Goal: Communication & Community: Ask a question

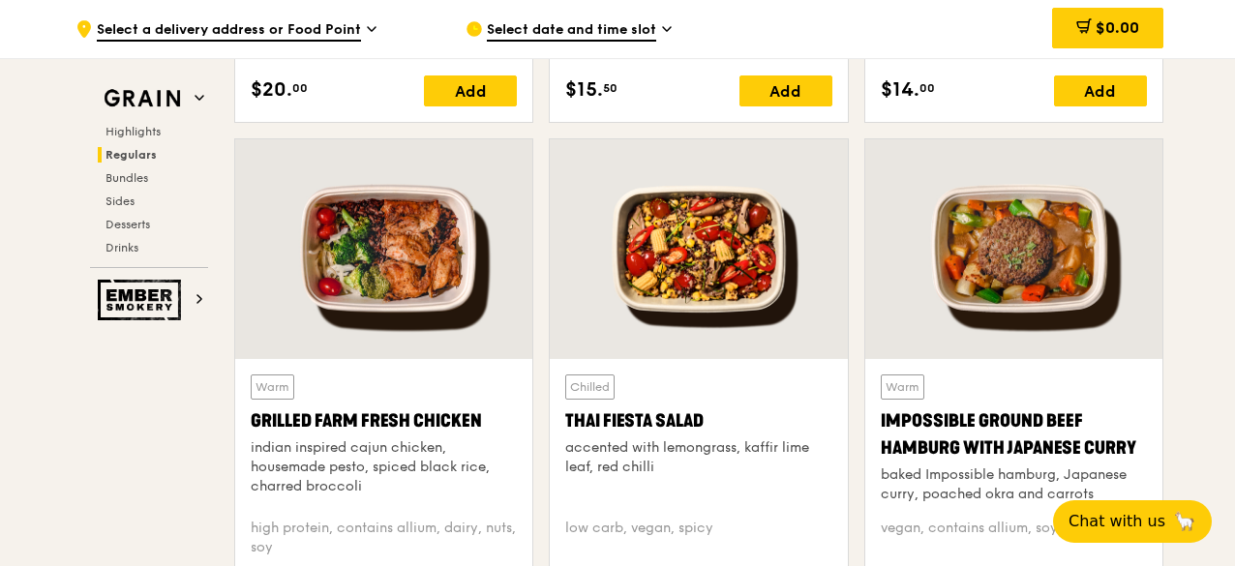
scroll to position [2225, 0]
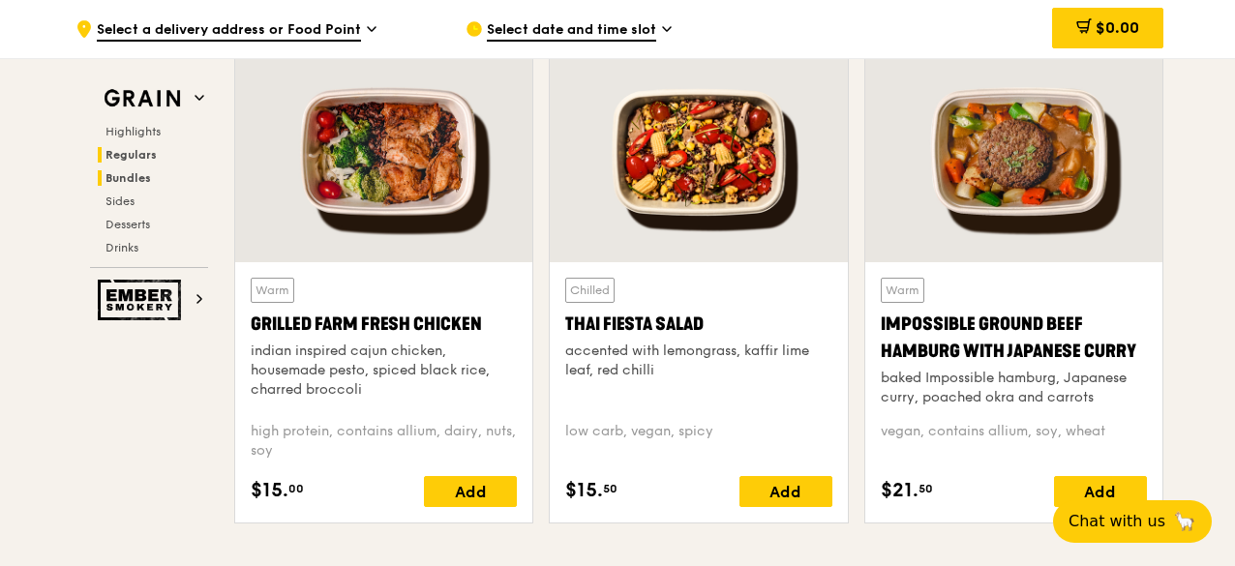
click at [118, 175] on span "Bundles" at bounding box center [127, 178] width 45 height 14
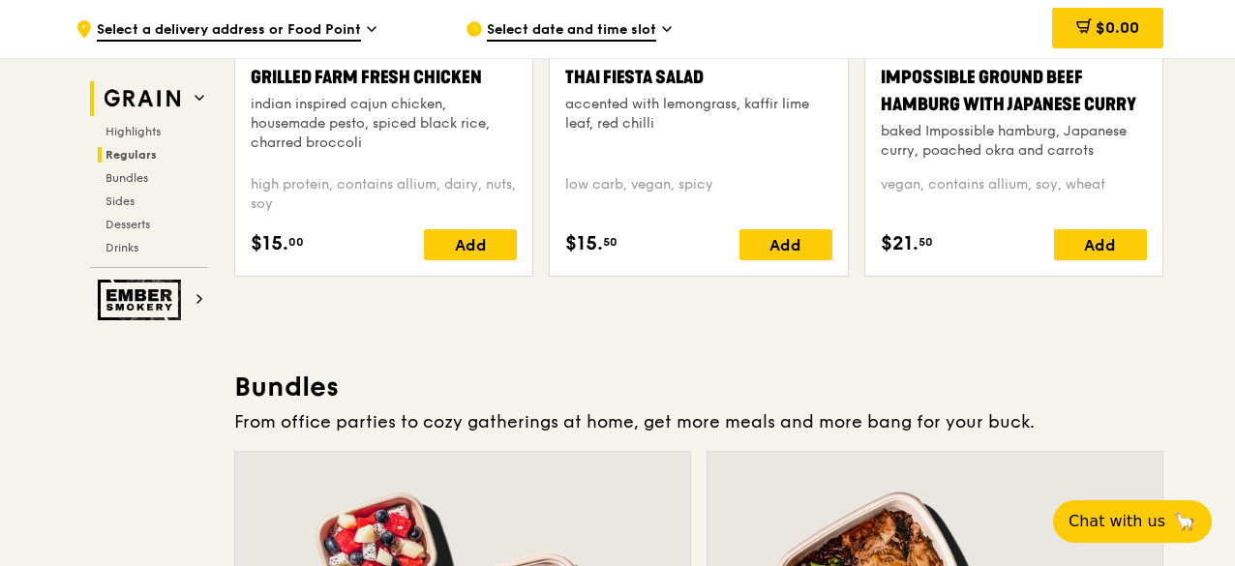
click at [194, 100] on icon at bounding box center [199, 98] width 10 height 10
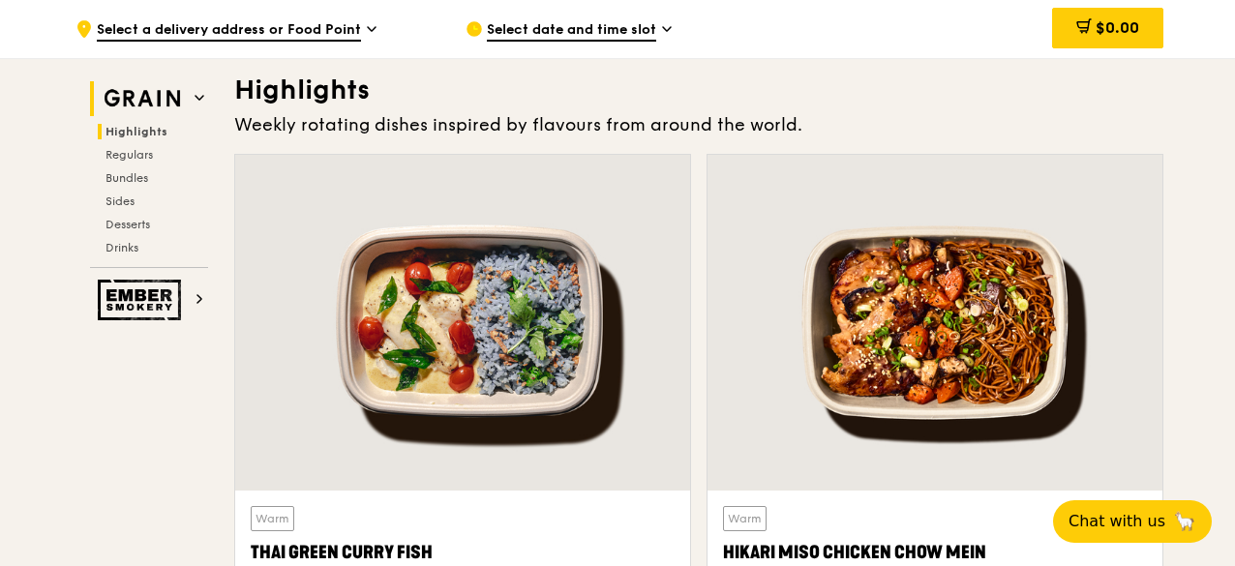
scroll to position [546, 0]
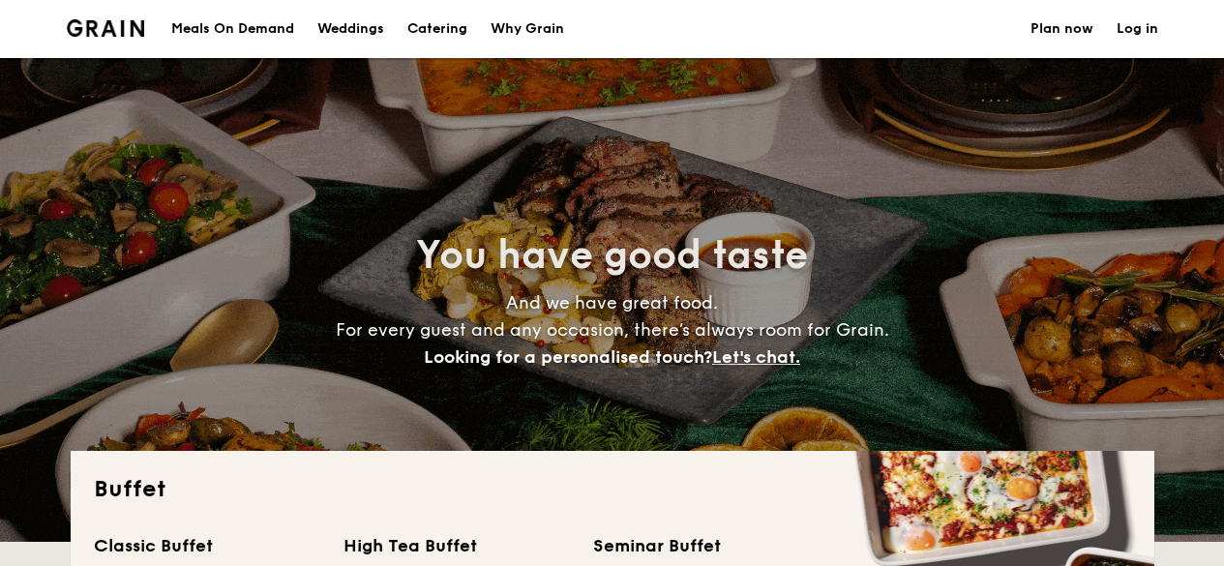
select select
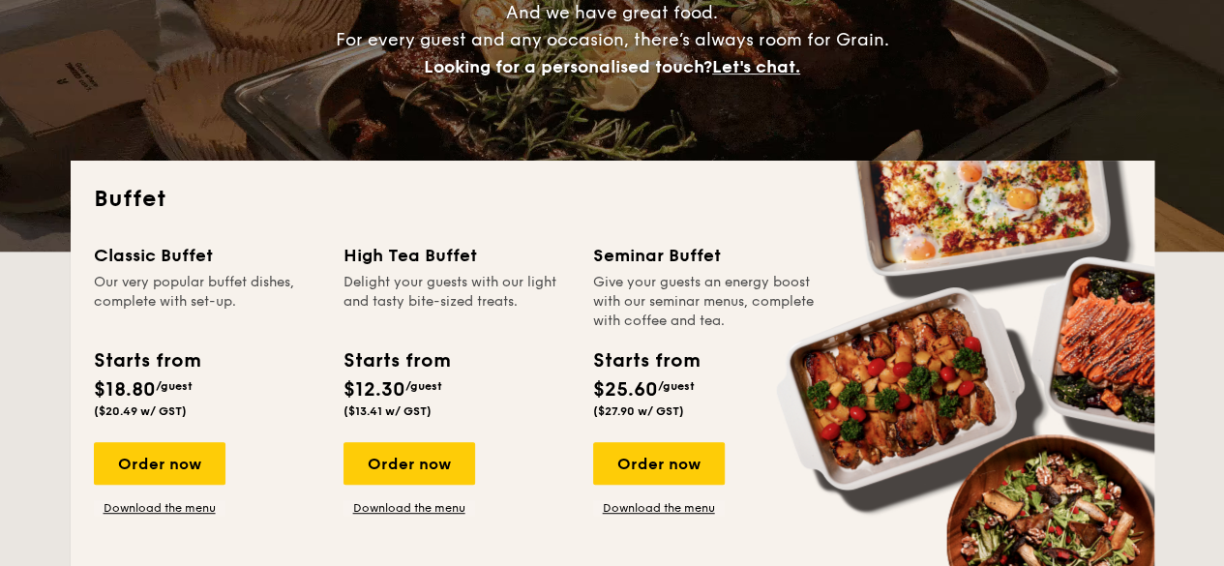
scroll to position [387, 0]
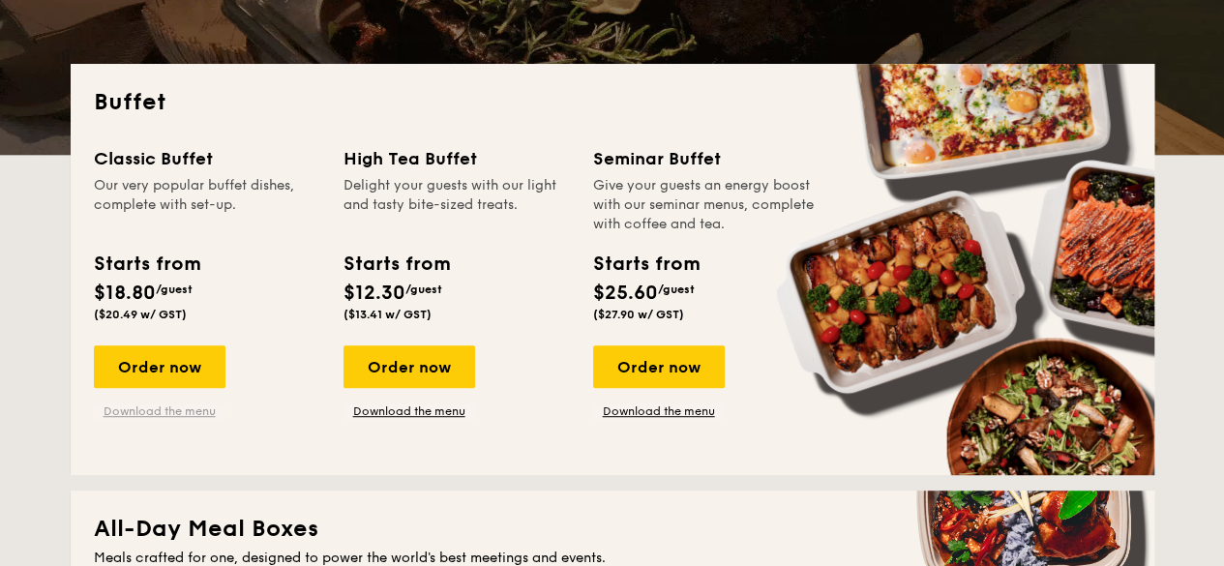
click at [164, 411] on link "Download the menu" at bounding box center [160, 410] width 132 height 15
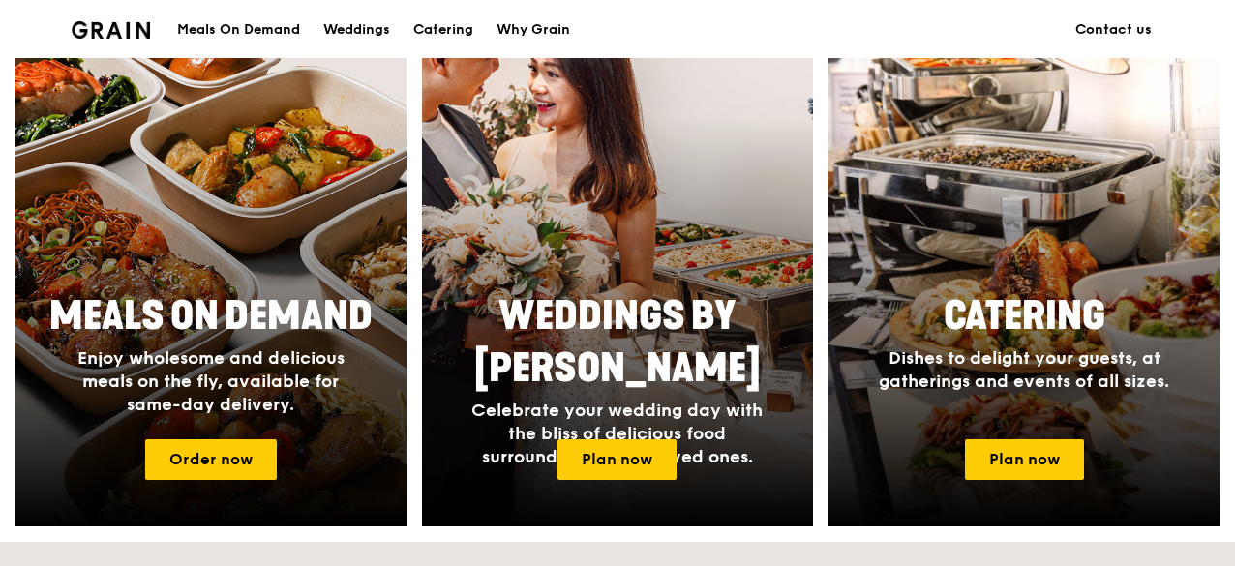
scroll to position [1064, 0]
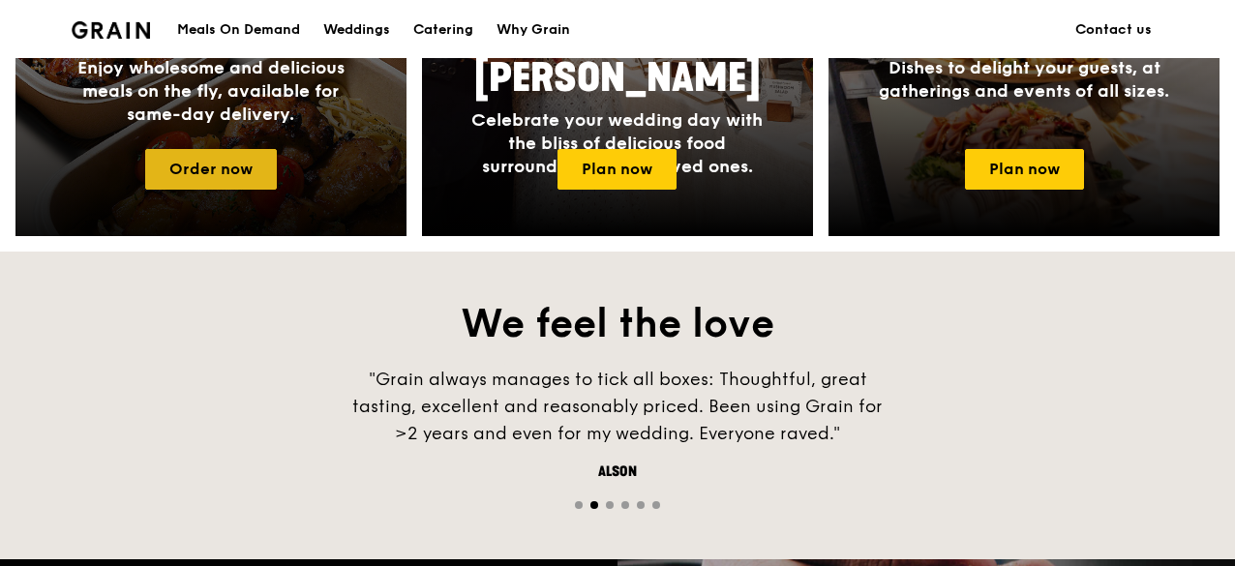
click at [203, 174] on link "Order now" at bounding box center [211, 169] width 132 height 41
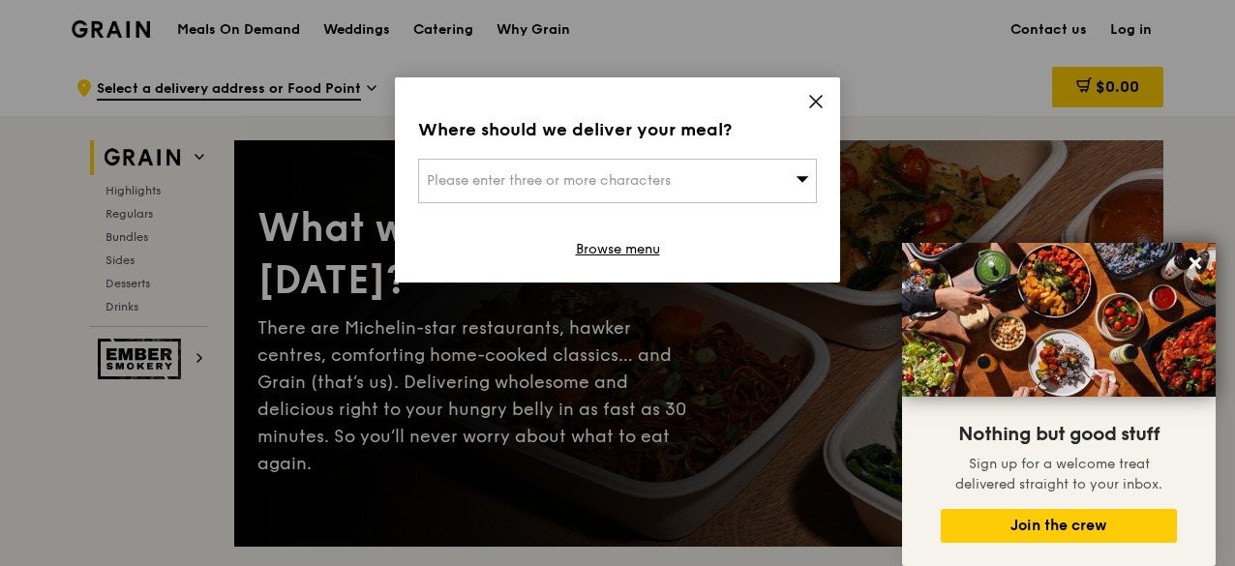
click at [787, 181] on div "Please enter three or more characters" at bounding box center [617, 181] width 399 height 45
click at [816, 100] on icon at bounding box center [816, 102] width 12 height 12
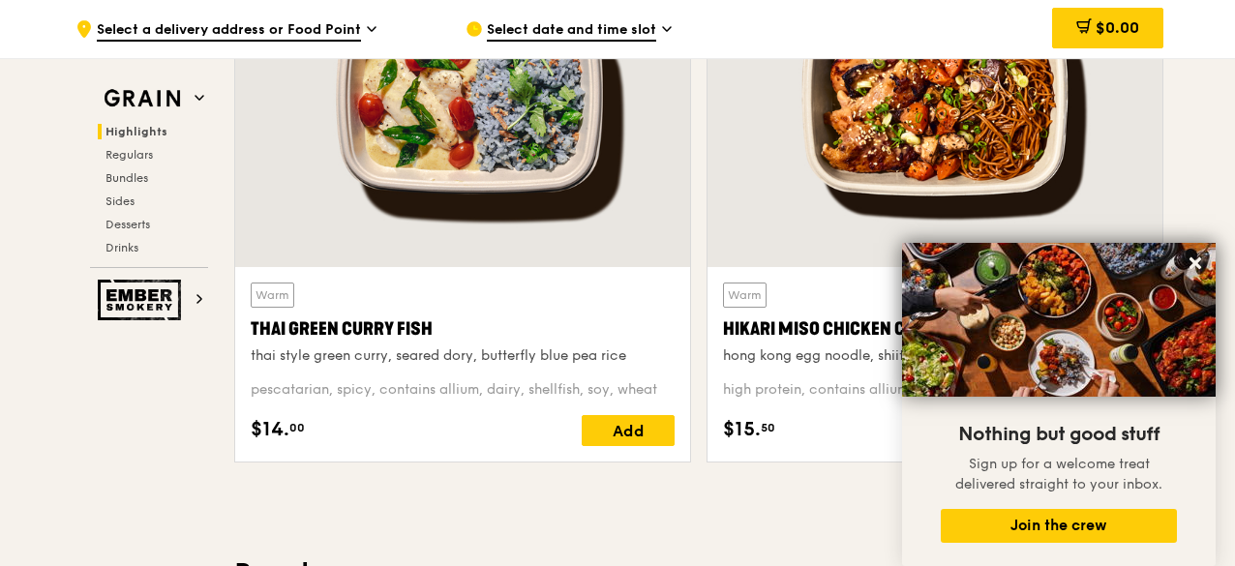
scroll to position [581, 0]
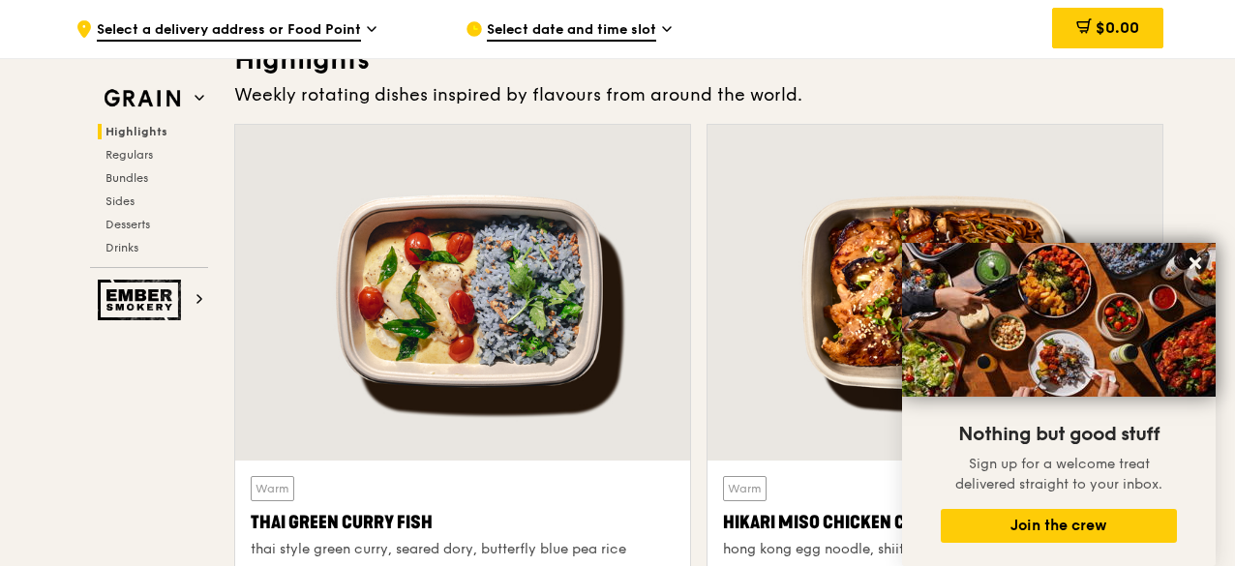
click at [355, 26] on span "Select a delivery address or Food Point" at bounding box center [229, 30] width 264 height 21
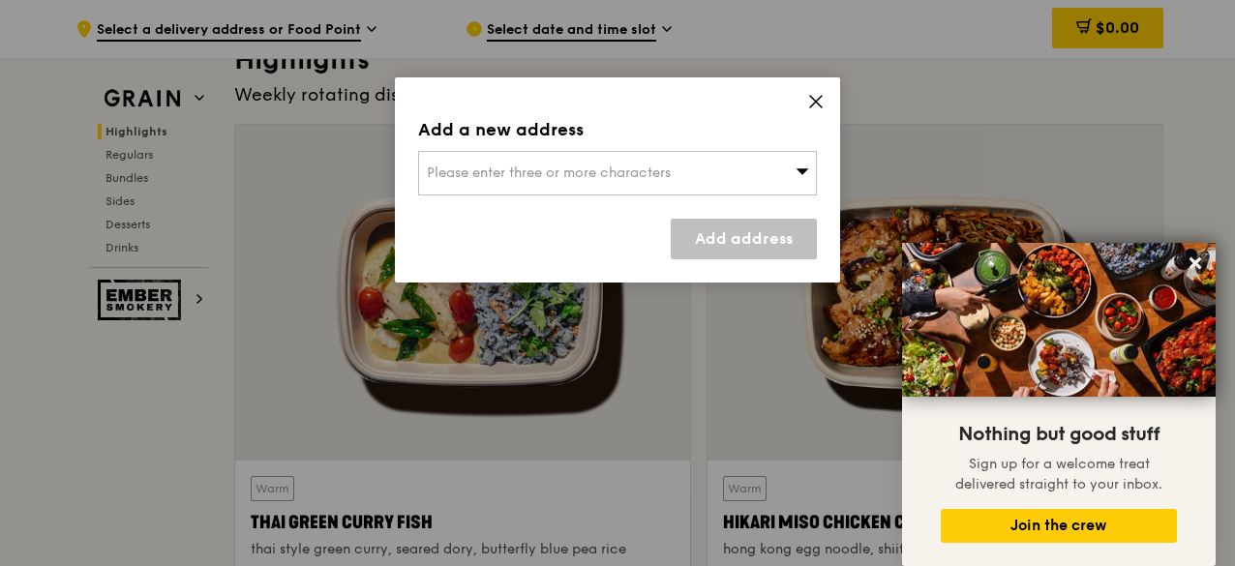
click at [665, 163] on div "Please enter three or more characters" at bounding box center [617, 173] width 399 height 45
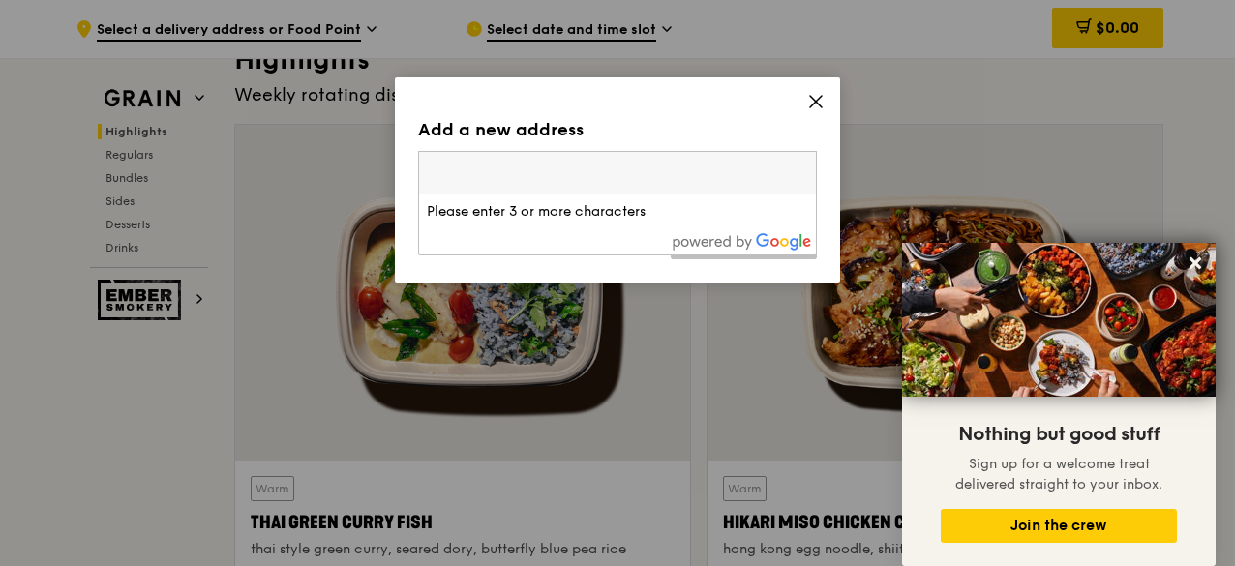
drag, startPoint x: 665, startPoint y: 163, endPoint x: 788, endPoint y: 163, distance: 122.9
click at [666, 163] on input "search" at bounding box center [617, 173] width 397 height 43
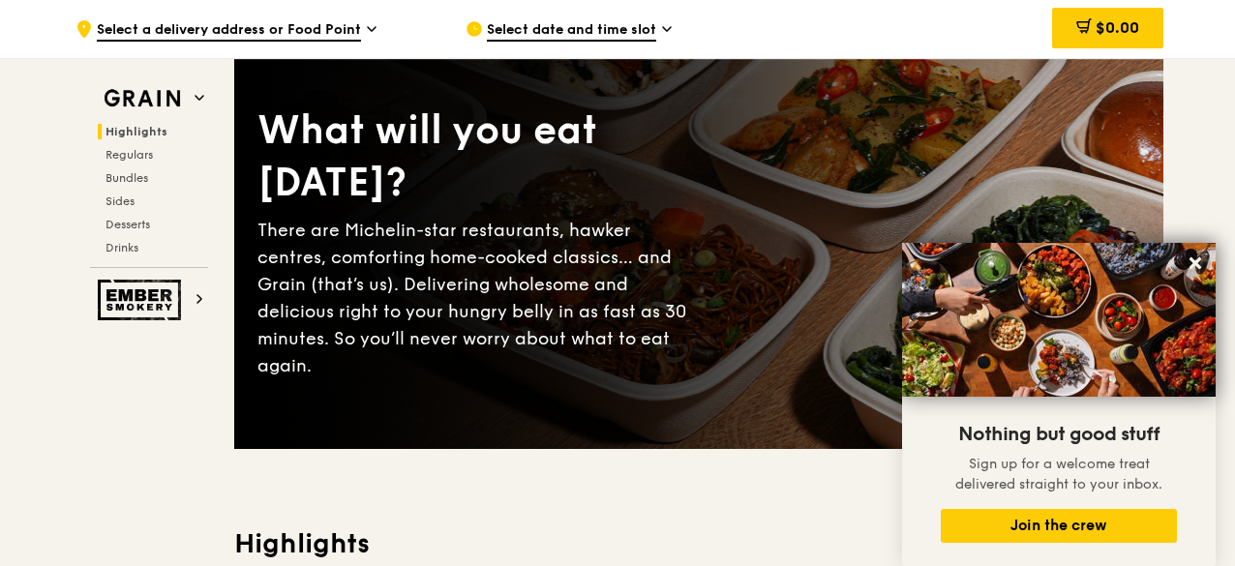
scroll to position [0, 0]
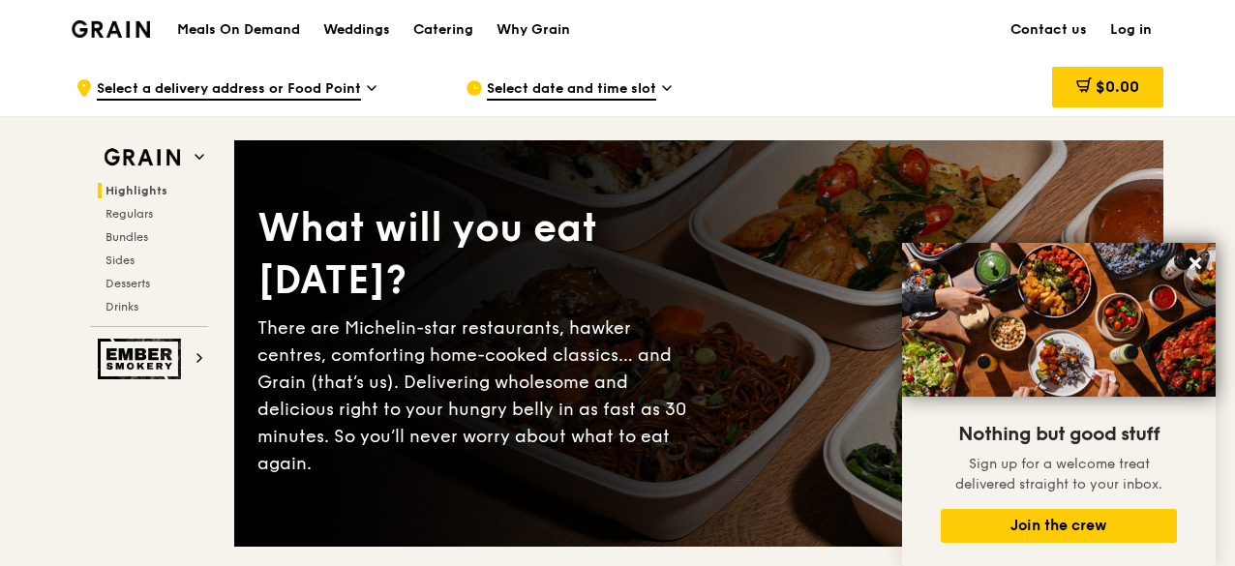
click at [1141, 27] on link "Log in" at bounding box center [1130, 30] width 65 height 58
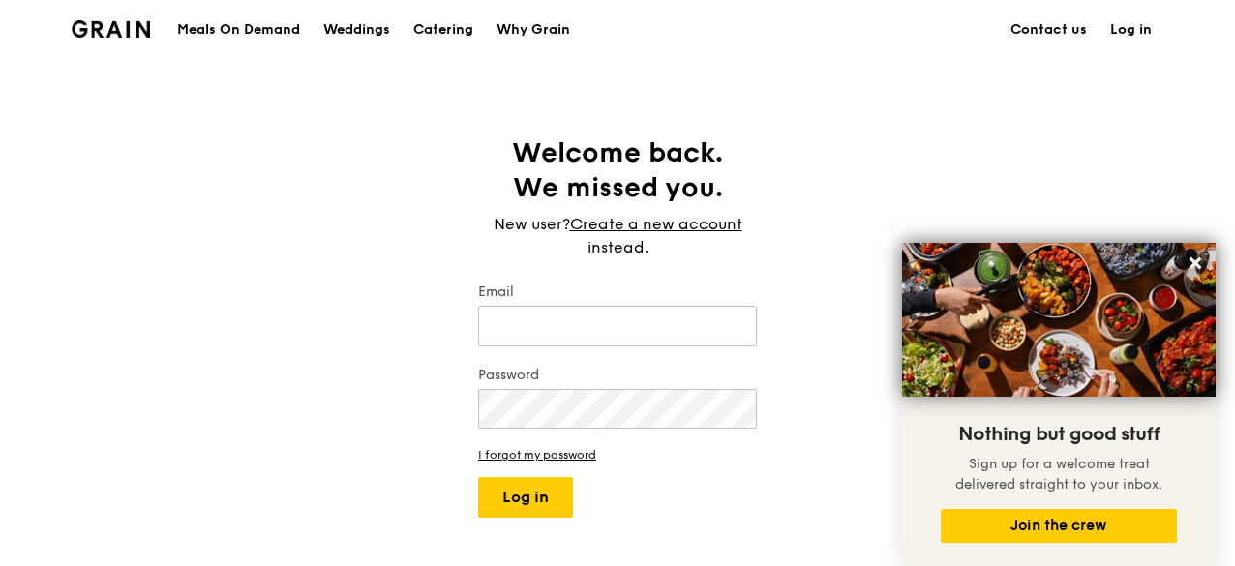
type input "[EMAIL_ADDRESS][DOMAIN_NAME]"
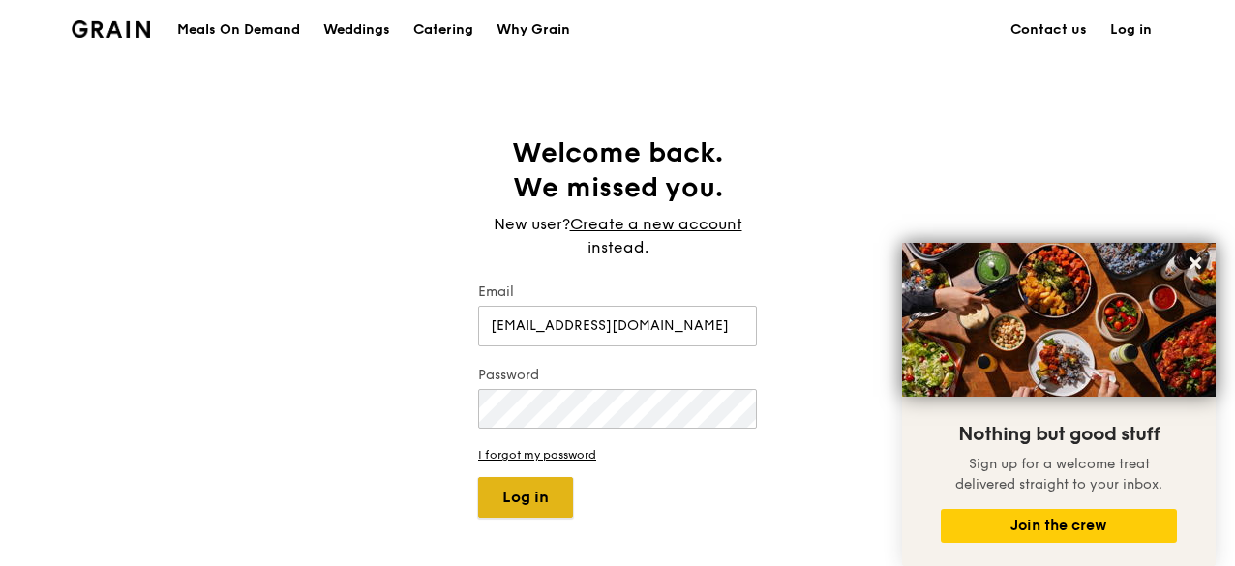
click at [533, 496] on button "Log in" at bounding box center [525, 497] width 95 height 41
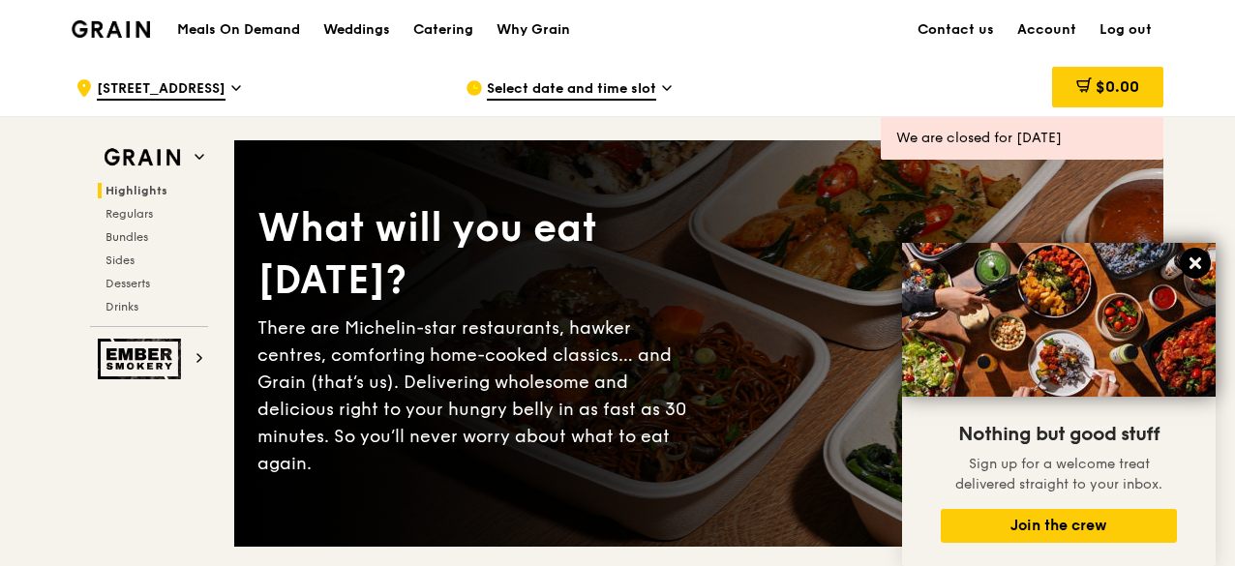
click at [1187, 260] on icon at bounding box center [1194, 262] width 17 height 17
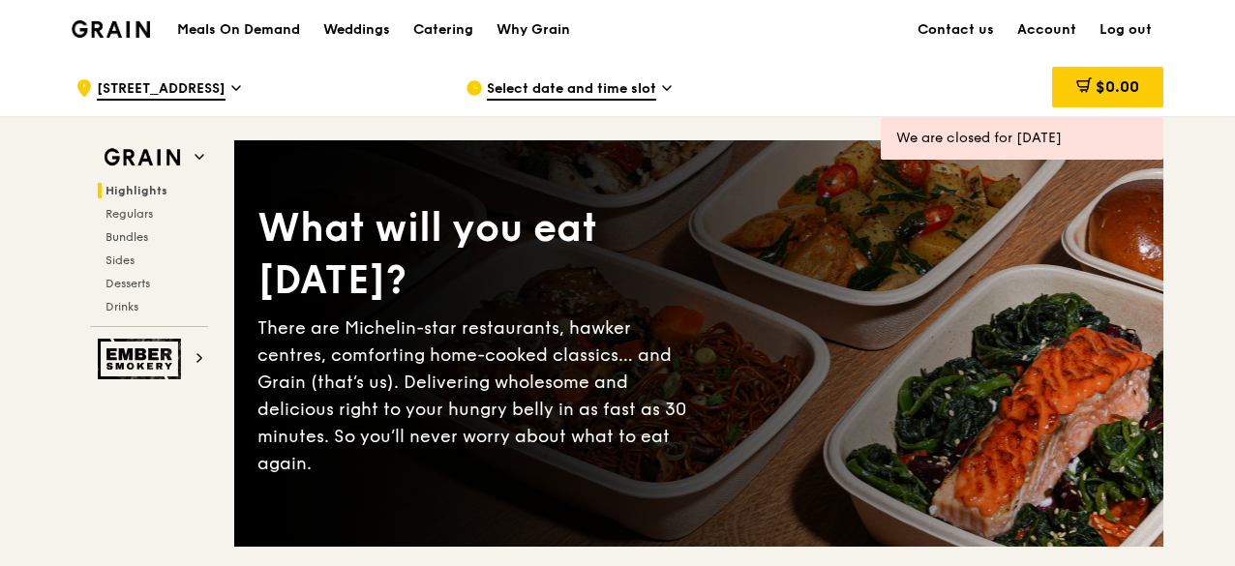
click at [179, 94] on span "7 Armenian Street" at bounding box center [161, 89] width 129 height 21
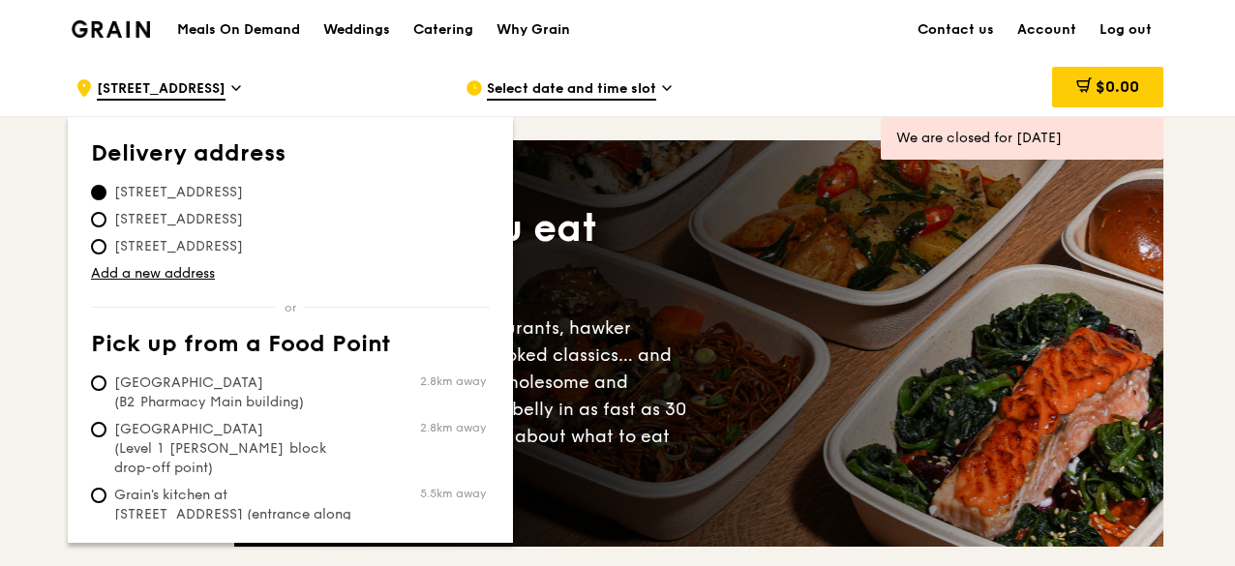
click at [309, 94] on div ".cls-1 { fill: none; stroke: #fff; stroke-linecap: round; stroke-linejoin: roun…" at bounding box center [254, 88] width 359 height 58
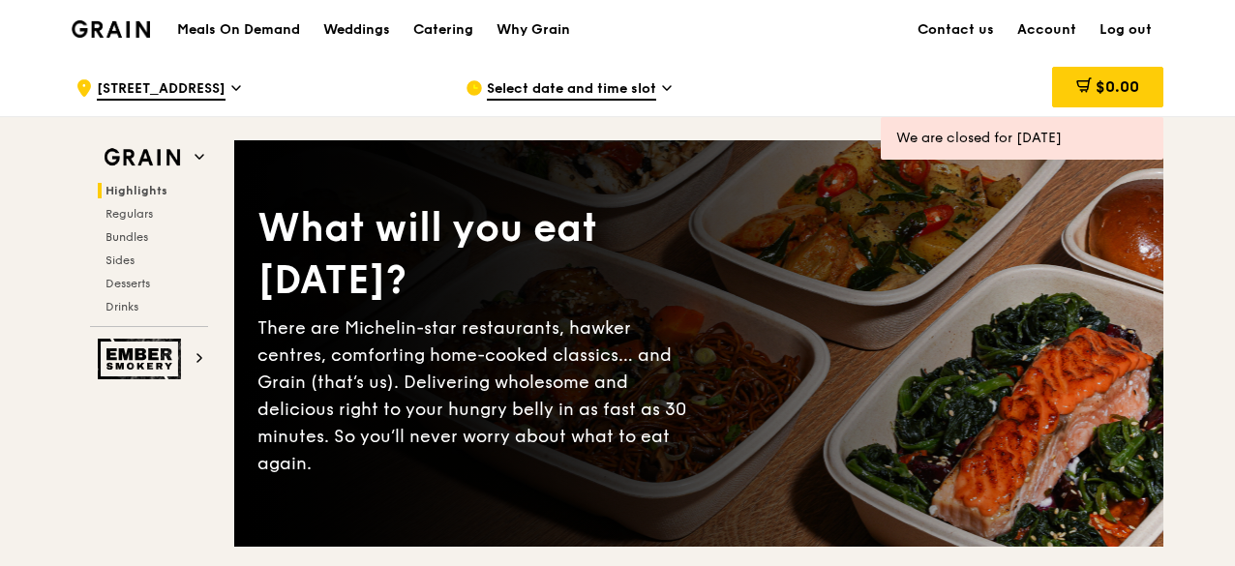
click at [498, 92] on span "Select date and time slot" at bounding box center [571, 89] width 169 height 21
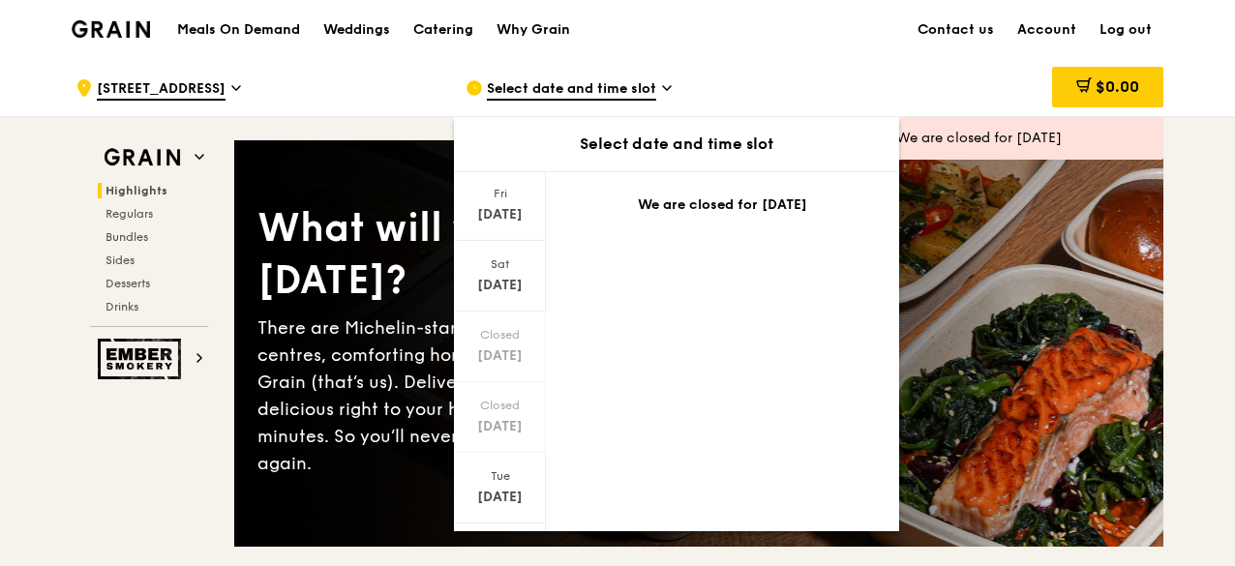
scroll to position [232, 0]
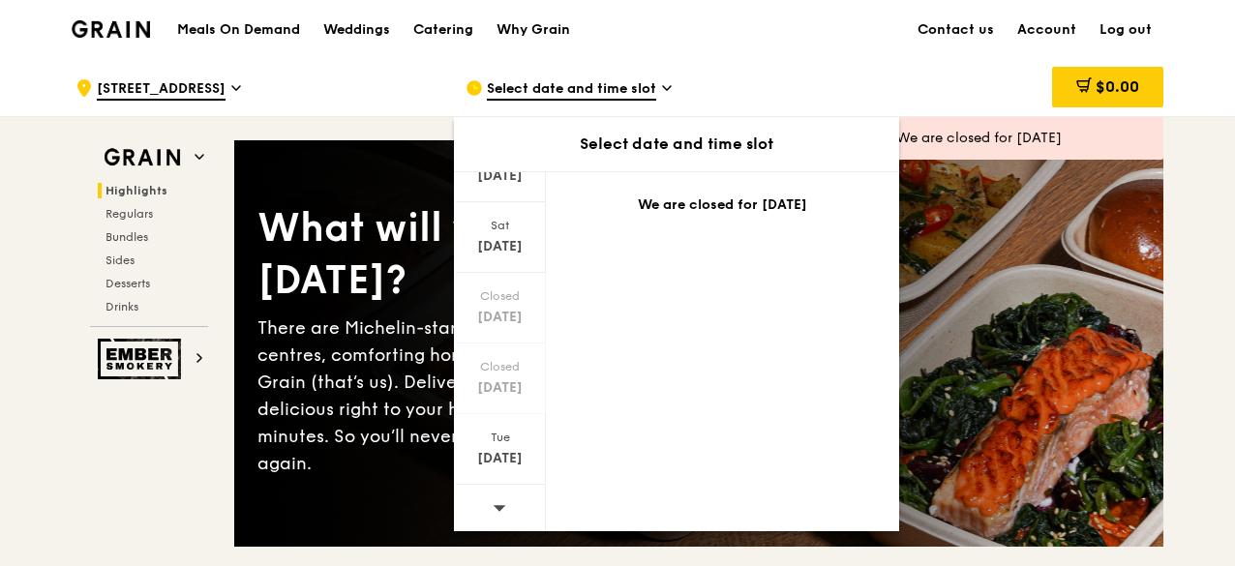
click at [490, 498] on div at bounding box center [500, 509] width 92 height 49
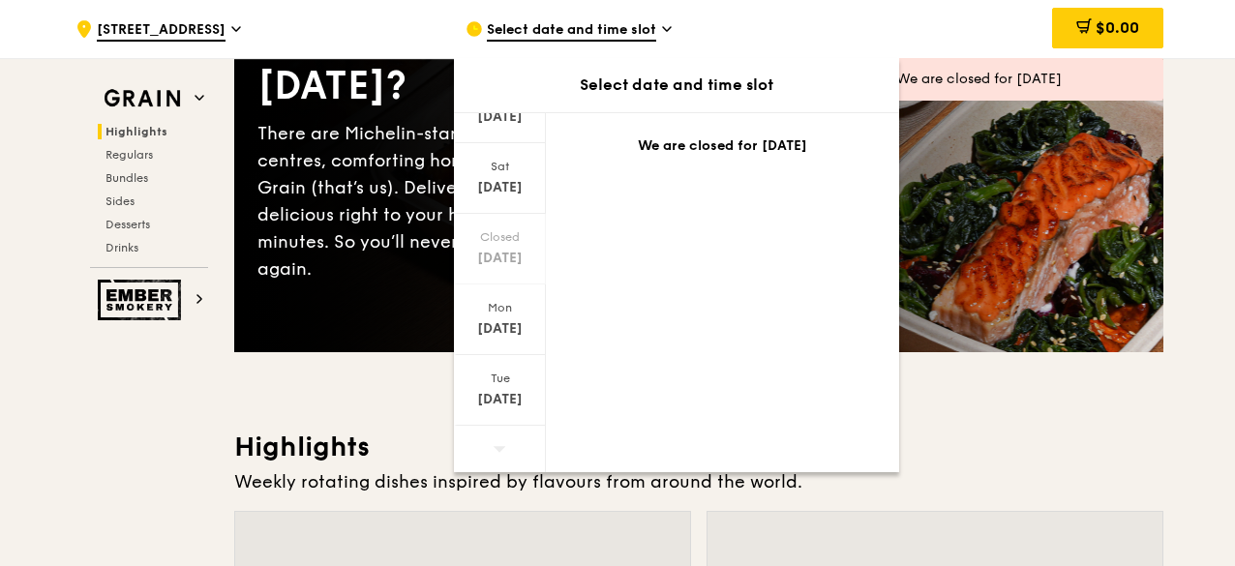
click at [499, 446] on icon at bounding box center [499, 449] width 13 height 6
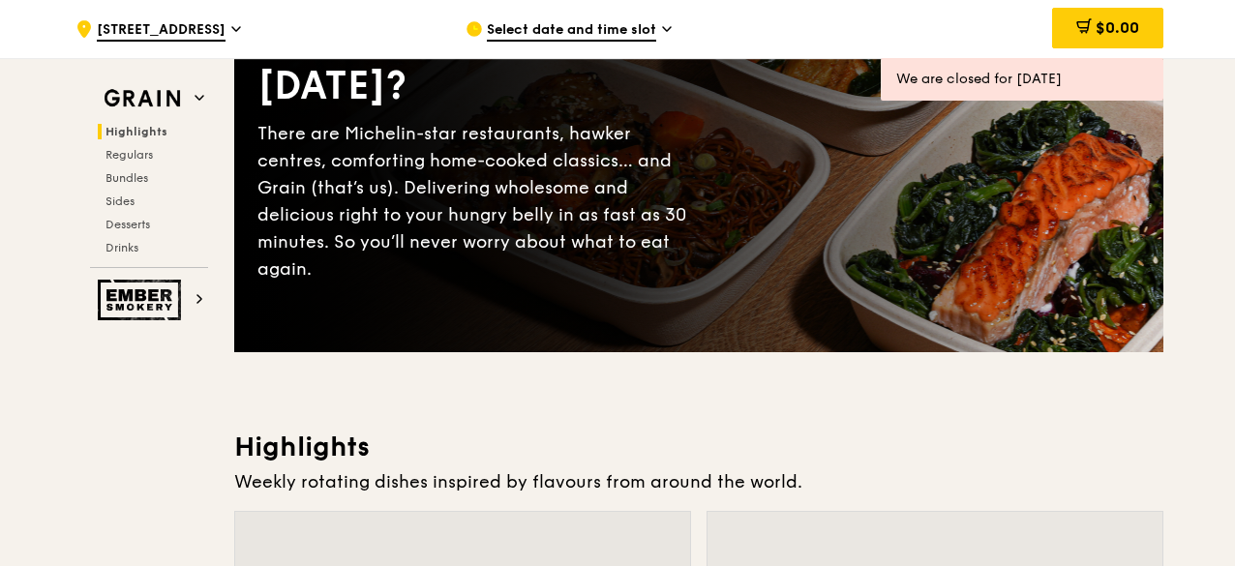
click at [621, 19] on div "Select date and time slot" at bounding box center [644, 29] width 359 height 58
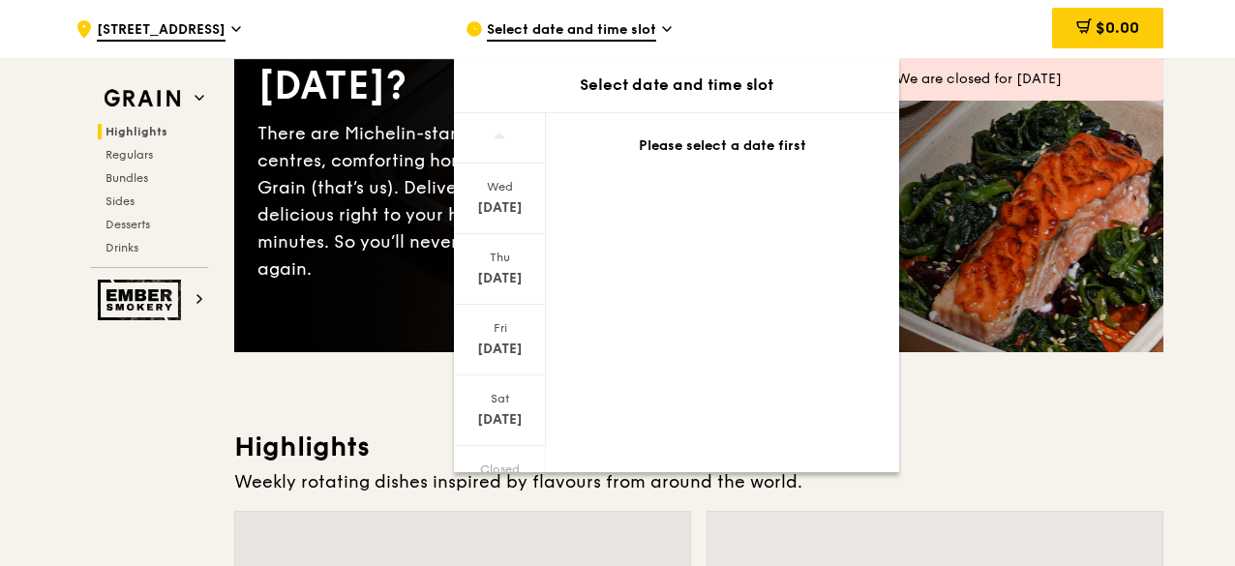
click at [503, 134] on icon at bounding box center [499, 136] width 14 height 15
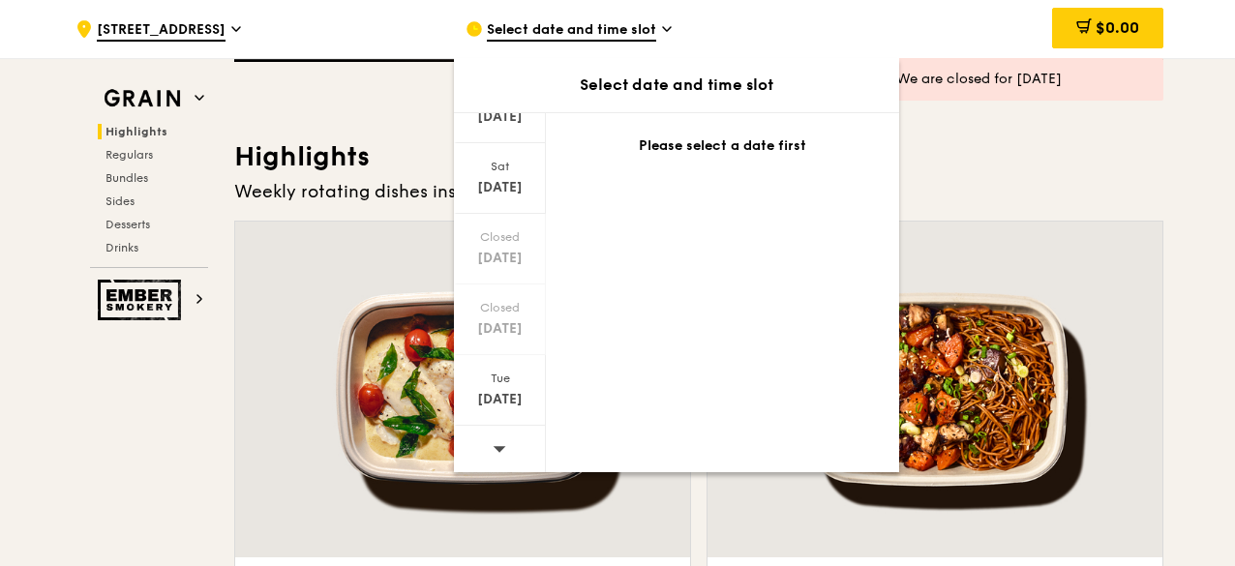
scroll to position [581, 0]
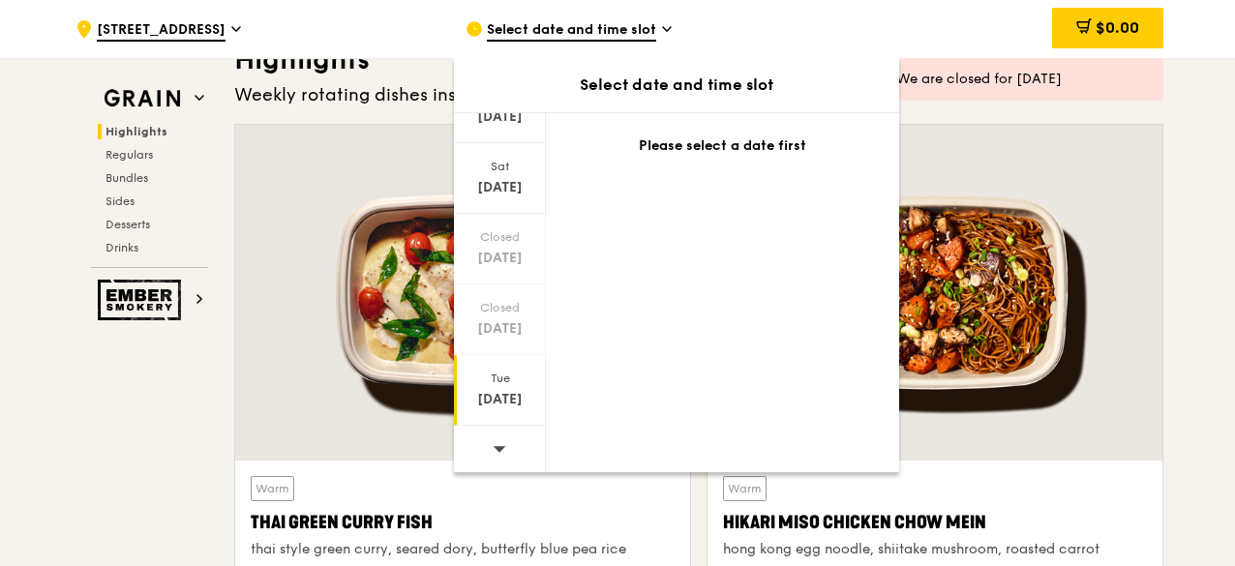
click at [500, 400] on div "Oct 21" at bounding box center [500, 399] width 86 height 19
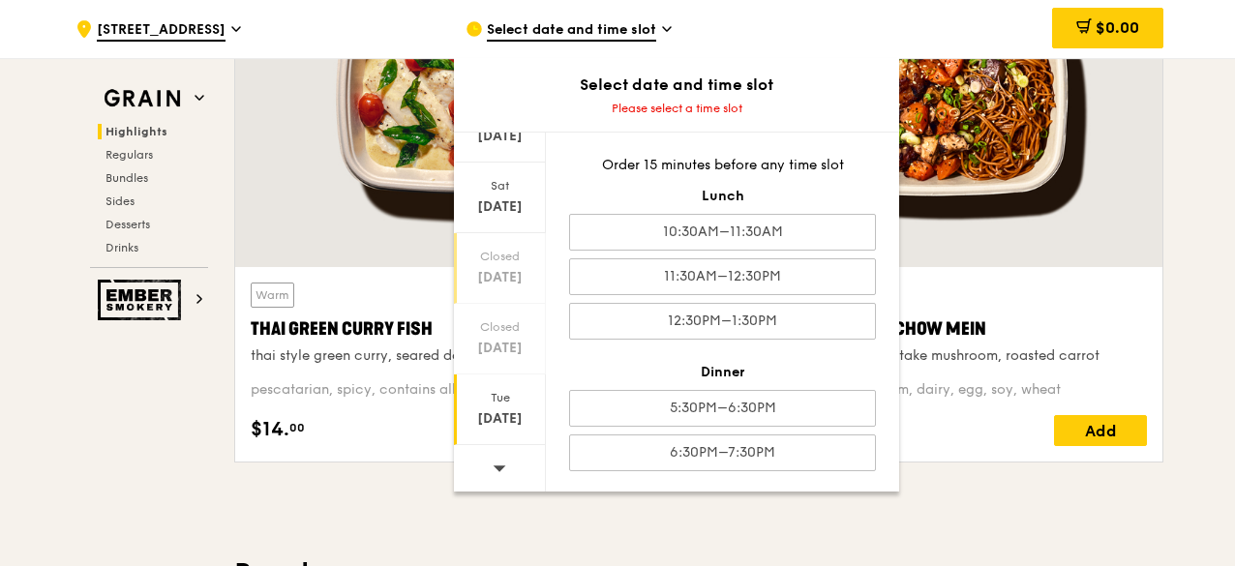
scroll to position [871, 0]
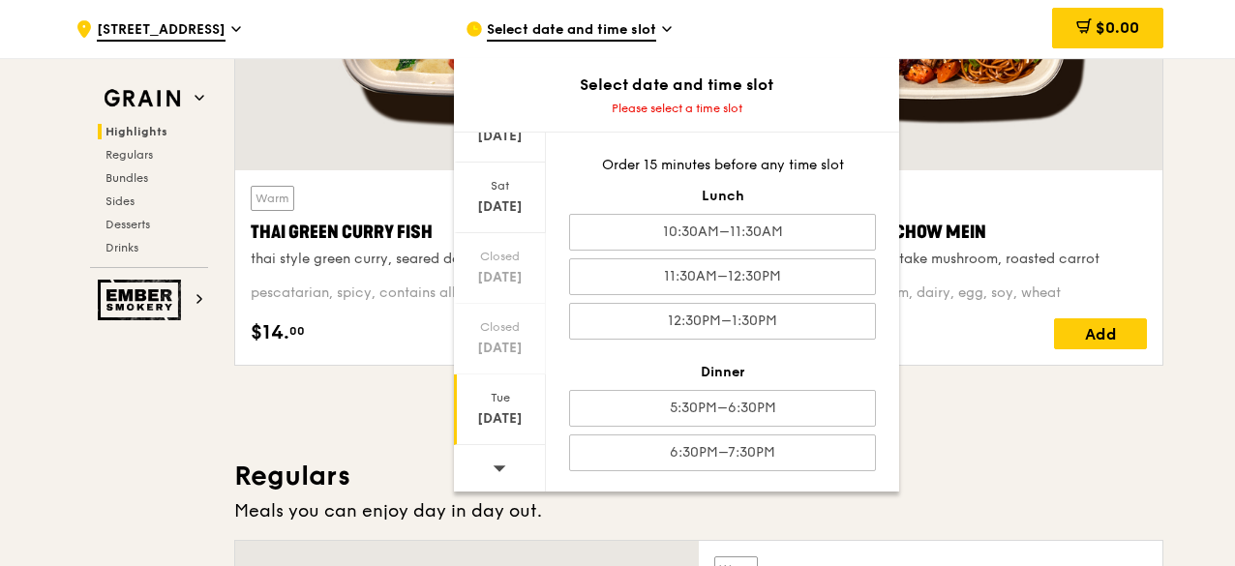
click at [507, 466] on div at bounding box center [500, 469] width 92 height 49
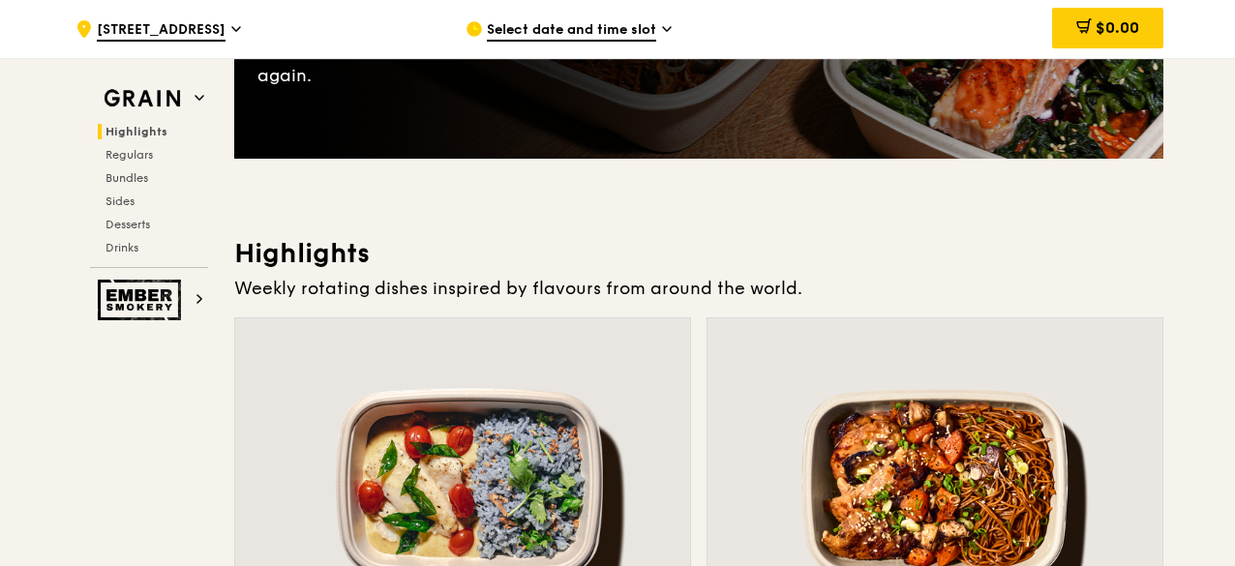
scroll to position [0, 0]
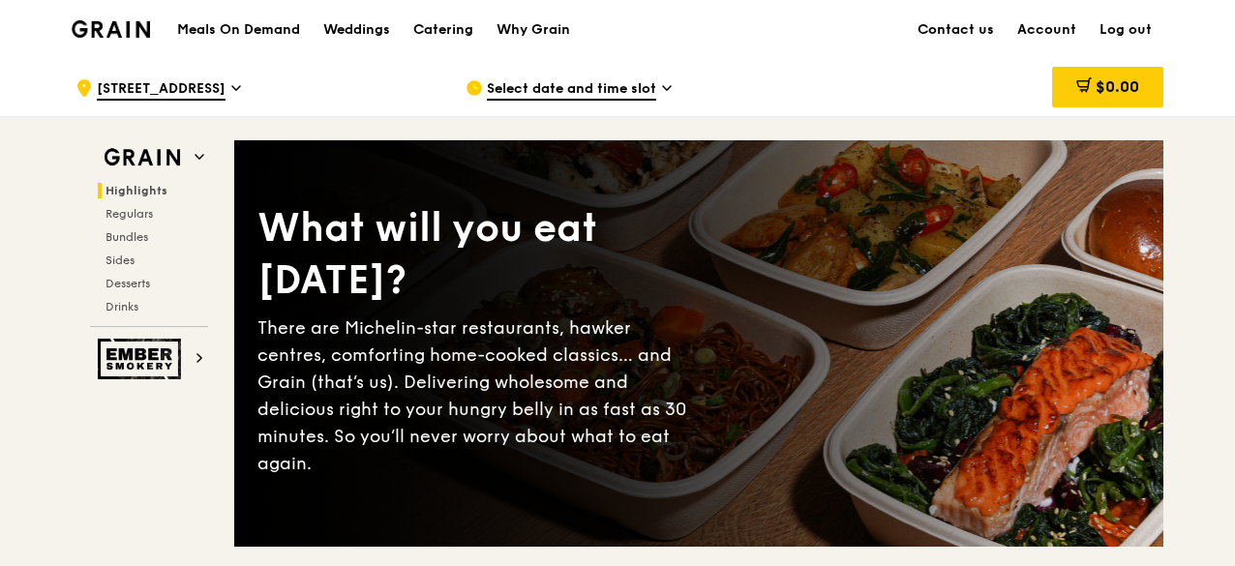
click at [979, 23] on link "Contact us" at bounding box center [956, 30] width 100 height 58
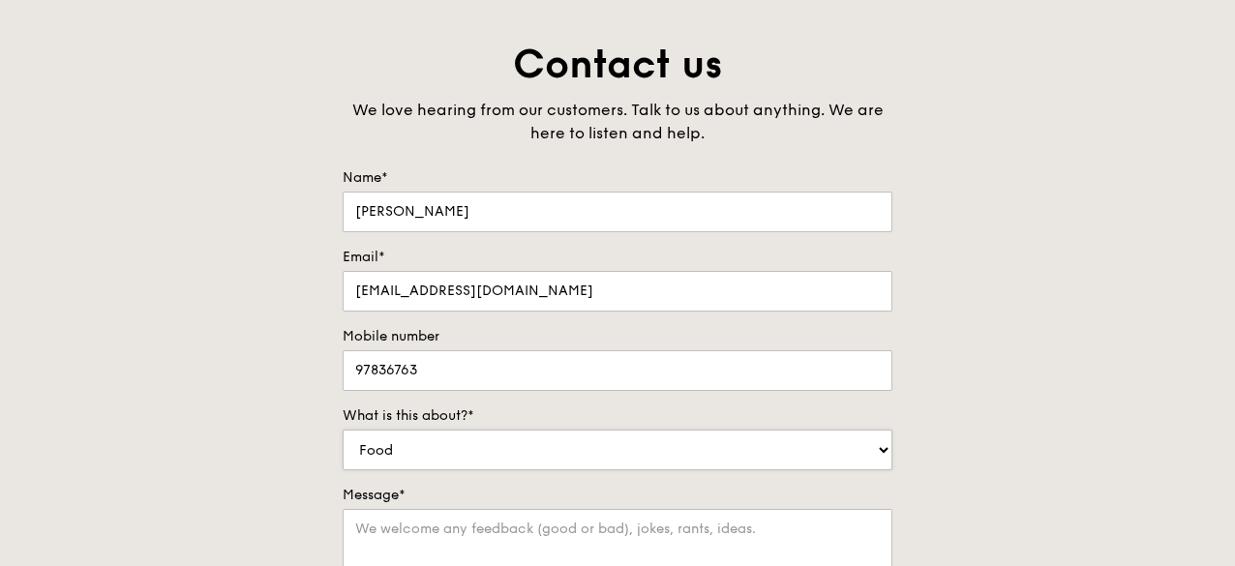
scroll to position [484, 0]
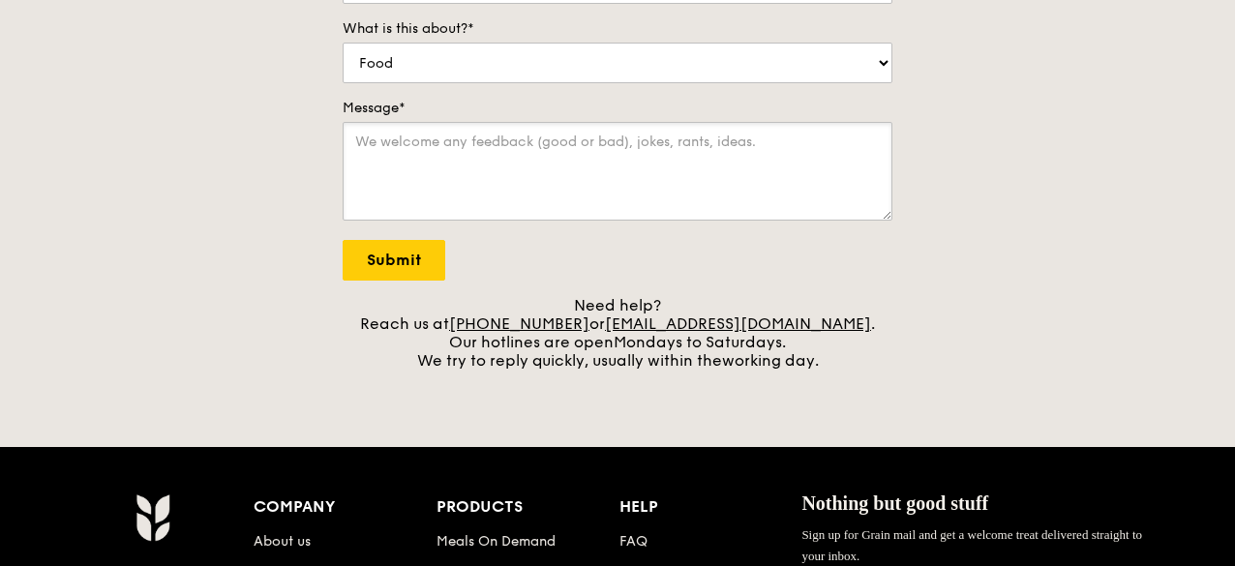
click at [465, 169] on textarea "Message*" at bounding box center [618, 171] width 550 height 99
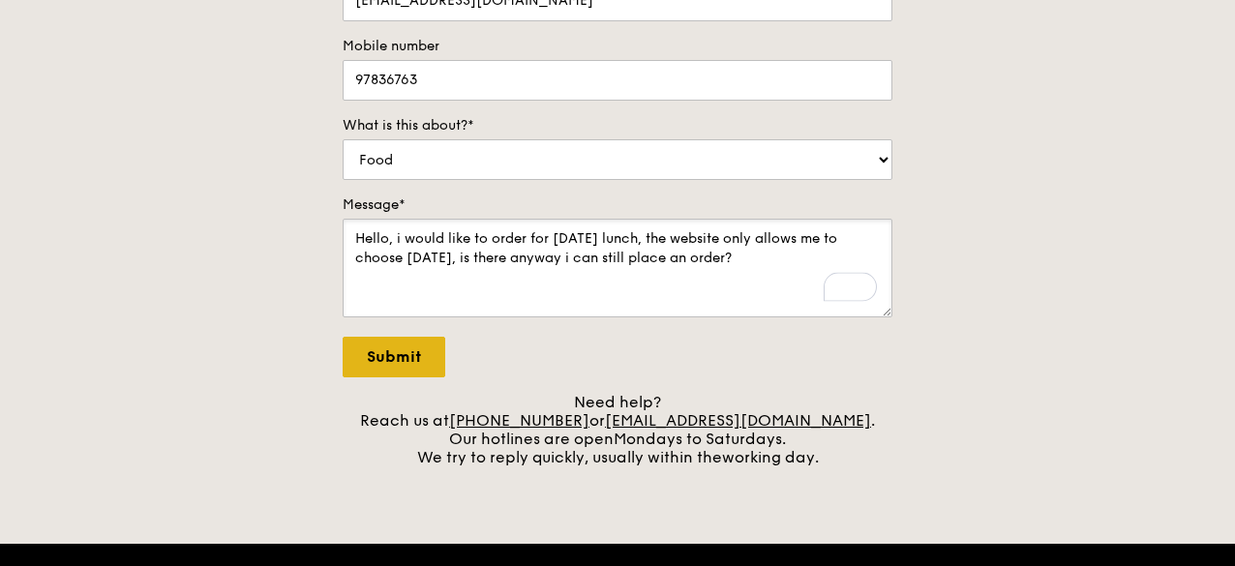
type textarea "Hello, i would like to order for 1 Nov lunch, the website only allows me to cho…"
click at [397, 372] on input "Submit" at bounding box center [394, 357] width 103 height 41
